Goal: Task Accomplishment & Management: Manage account settings

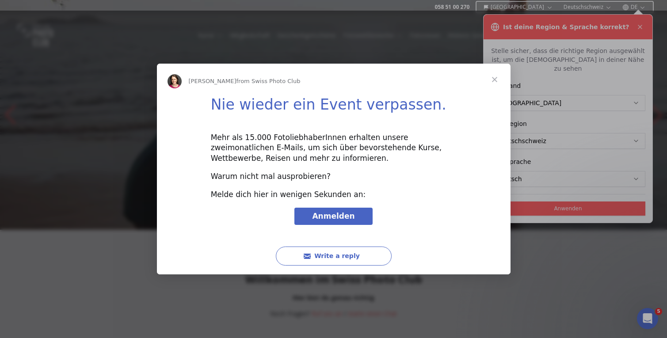
click at [494, 73] on span "Close" at bounding box center [495, 80] width 32 height 32
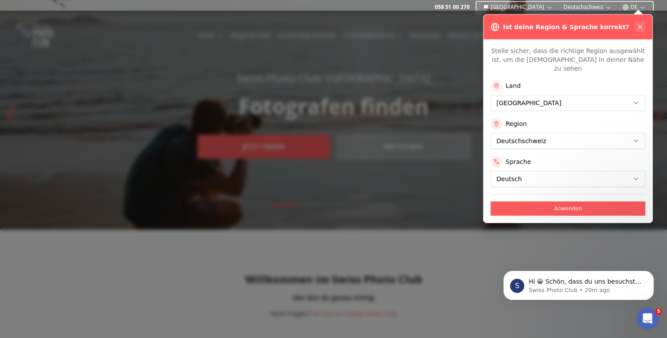
click at [641, 27] on icon at bounding box center [640, 26] width 7 height 7
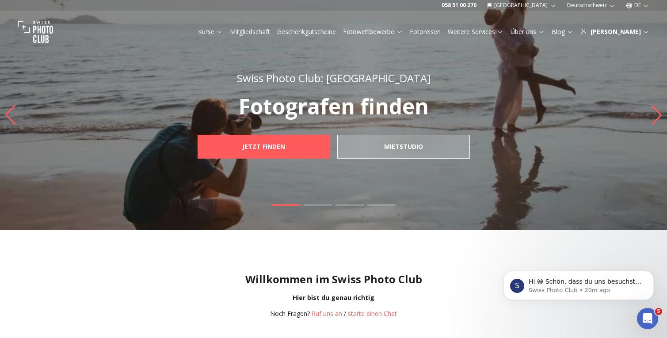
click at [632, 7] on icon "button" at bounding box center [629, 5] width 7 height 7
click at [635, 39] on link "en" at bounding box center [638, 40] width 18 height 11
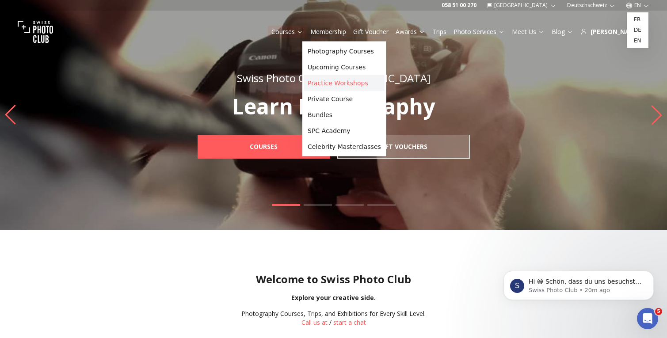
click at [332, 83] on link "Practice Workshops" at bounding box center [344, 83] width 80 height 16
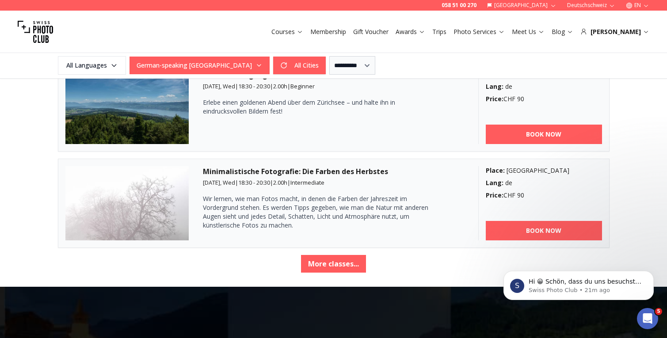
scroll to position [1556, 0]
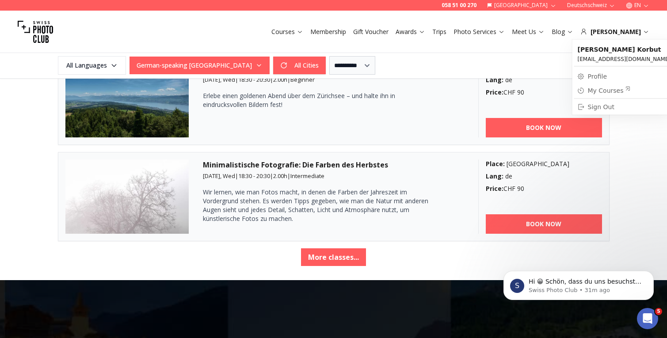
click at [612, 85] on link "My Courses" at bounding box center [624, 90] width 100 height 12
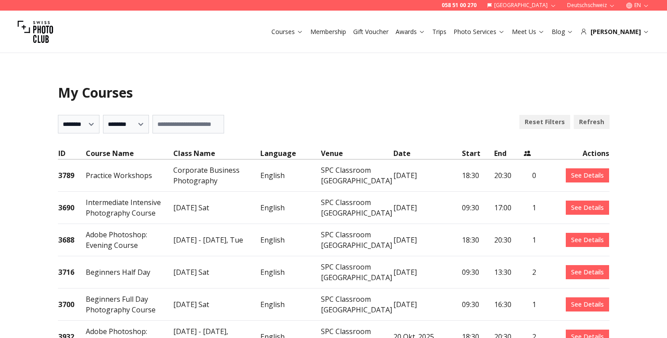
select select "***"
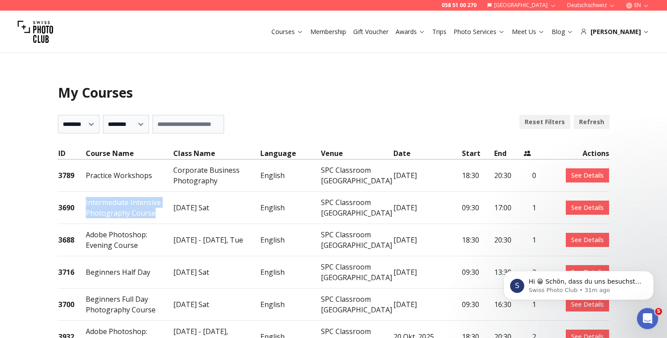
drag, startPoint x: 154, startPoint y: 212, endPoint x: 86, endPoint y: 203, distance: 68.7
click at [86, 203] on td "Intermediate Intensive Photography Course" at bounding box center [129, 208] width 88 height 32
copy td "Intermediate Intensive Photography Course"
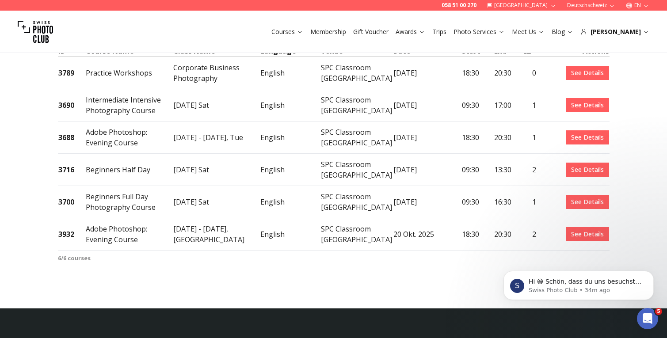
scroll to position [107, 0]
